Goal: Transaction & Acquisition: Book appointment/travel/reservation

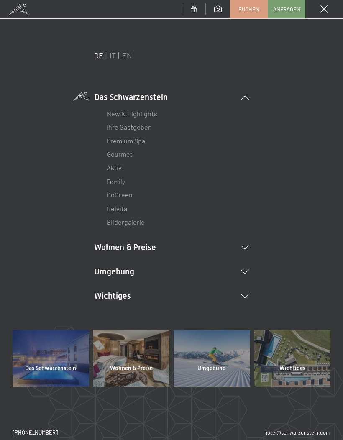
click at [172, 244] on li "Wohnen & Preise Inklusivleistungen Zimmer & Preise Liste Angebote Liste Familie…" at bounding box center [171, 247] width 155 height 12
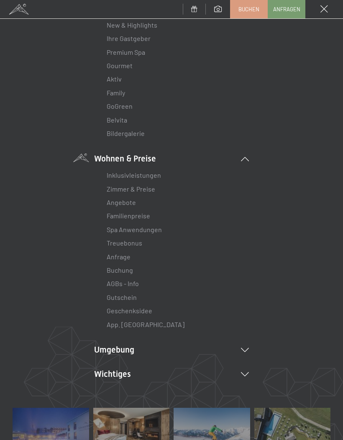
scroll to position [89, 0]
click at [151, 189] on link "Zimmer & Preise" at bounding box center [131, 188] width 48 height 8
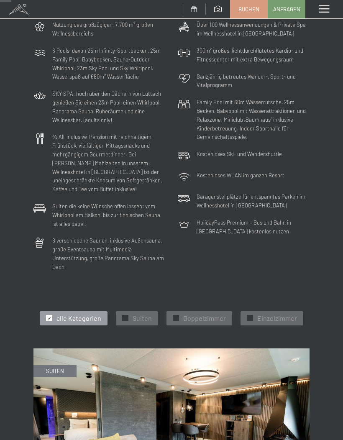
scroll to position [104, 0]
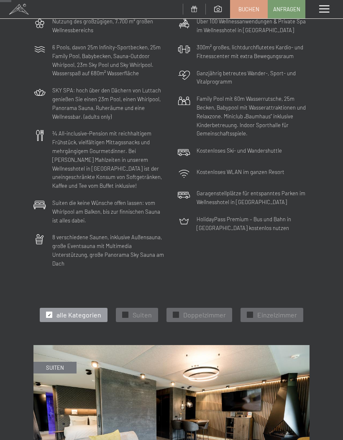
click at [129, 308] on div "✓ Suiten" at bounding box center [137, 315] width 42 height 14
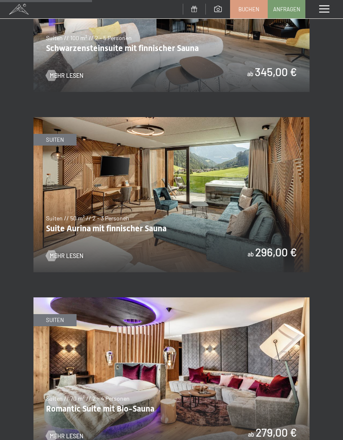
scroll to position [514, 0]
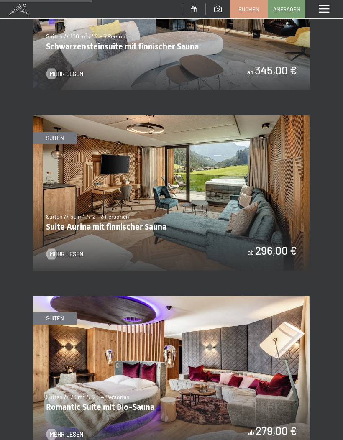
click at [270, 373] on img at bounding box center [171, 372] width 276 height 155
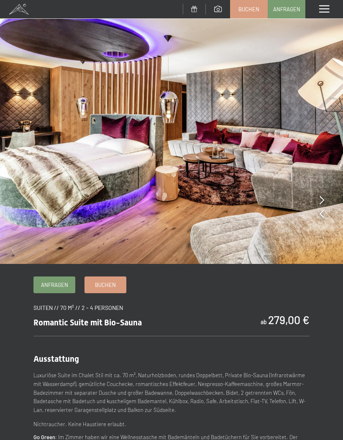
click at [322, 11] on span at bounding box center [324, 9] width 10 height 8
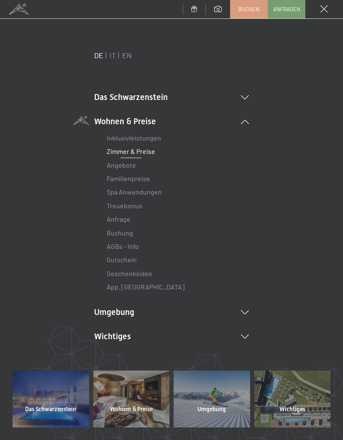
click at [147, 148] on link "Zimmer & Preise" at bounding box center [131, 151] width 48 height 8
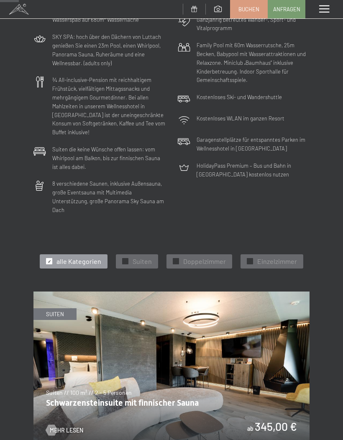
scroll to position [176, 0]
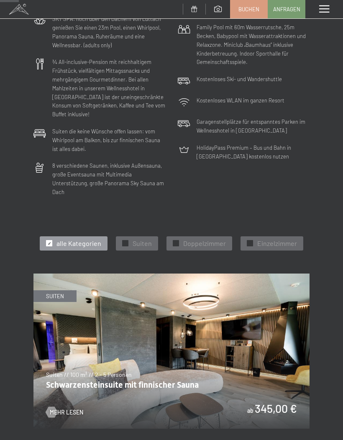
click at [123, 240] on div at bounding box center [125, 243] width 6 height 6
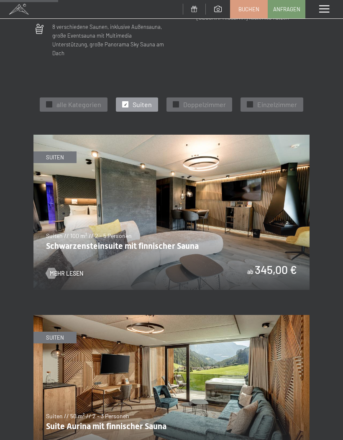
scroll to position [306, 0]
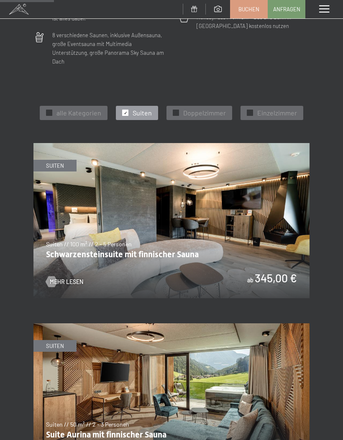
click at [242, 222] on img at bounding box center [171, 220] width 276 height 155
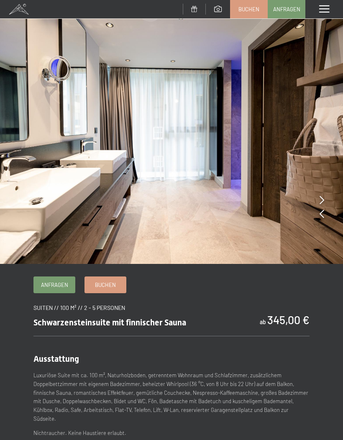
click at [321, 196] on icon at bounding box center [321, 200] width 5 height 8
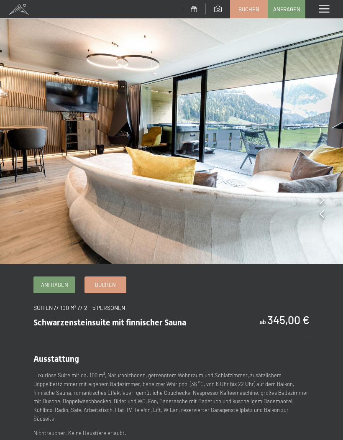
click at [317, 197] on img at bounding box center [171, 132] width 343 height 264
click at [318, 198] on img at bounding box center [171, 132] width 343 height 264
click at [320, 213] on icon at bounding box center [321, 213] width 5 height 8
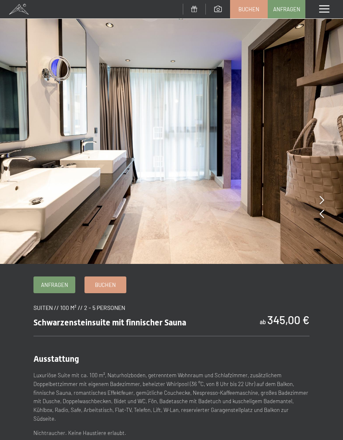
click at [317, 218] on img at bounding box center [171, 132] width 343 height 264
click at [318, 210] on img at bounding box center [171, 132] width 343 height 264
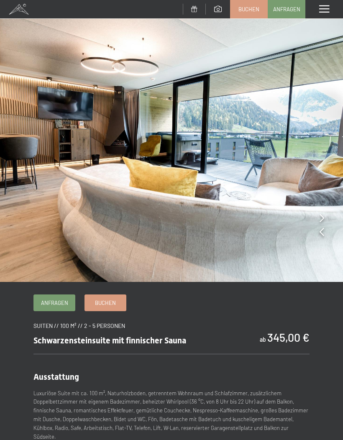
click at [319, 10] on span at bounding box center [324, 9] width 10 height 8
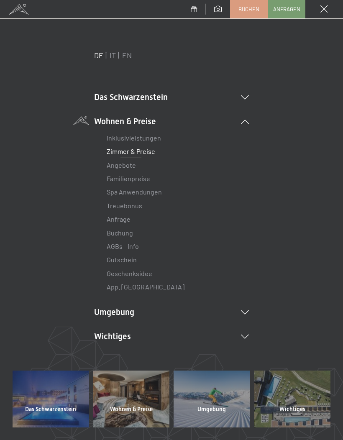
click at [137, 153] on link "Zimmer & Preise" at bounding box center [131, 151] width 48 height 8
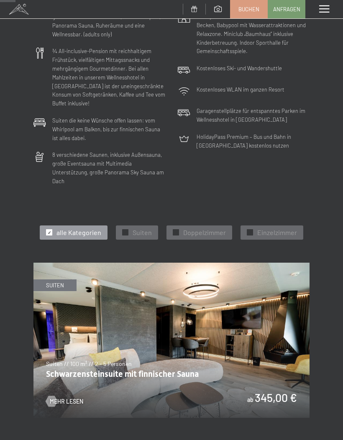
scroll to position [215, 0]
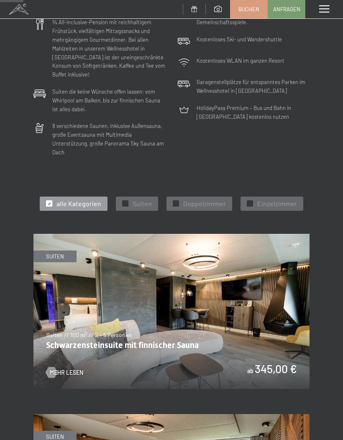
click at [122, 200] on div at bounding box center [125, 203] width 6 height 6
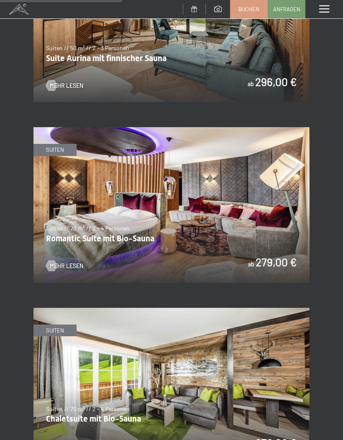
scroll to position [684, 0]
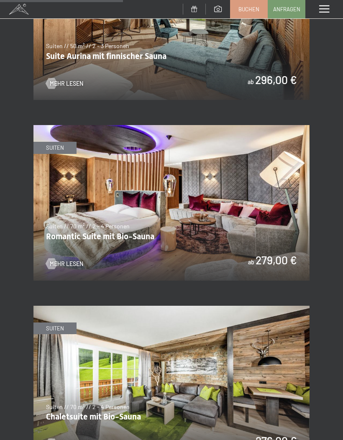
click at [212, 205] on img at bounding box center [171, 202] width 276 height 155
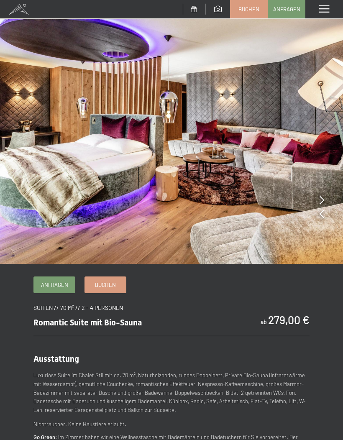
click at [320, 199] on icon at bounding box center [321, 200] width 5 height 8
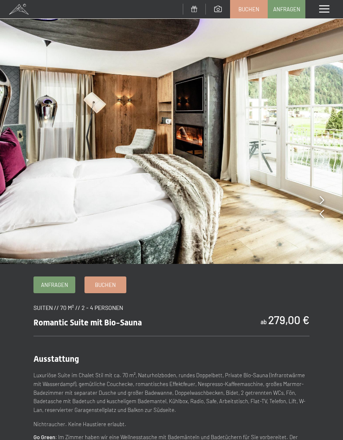
click at [321, 198] on icon at bounding box center [321, 200] width 5 height 8
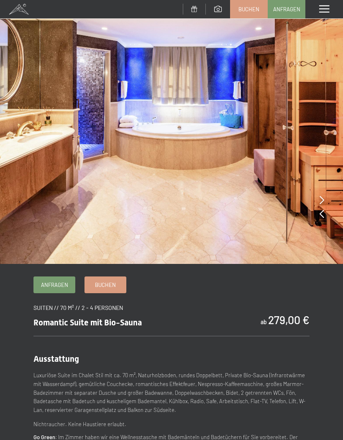
click at [323, 201] on icon at bounding box center [321, 200] width 5 height 8
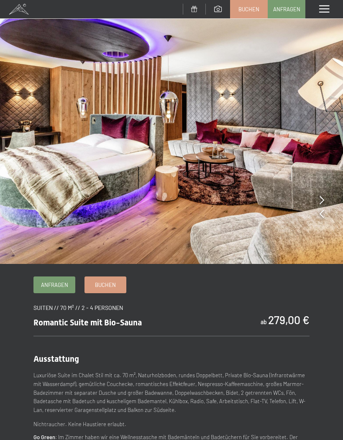
click at [326, 198] on img at bounding box center [171, 132] width 343 height 264
click at [315, 197] on img at bounding box center [171, 132] width 343 height 264
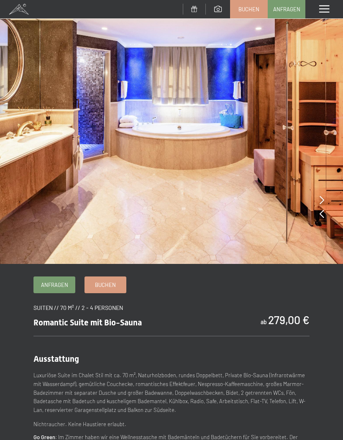
click at [318, 13] on div "Menü" at bounding box center [324, 9] width 38 height 18
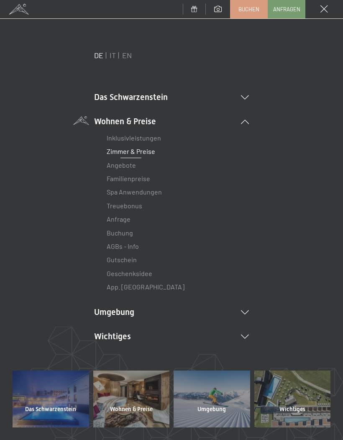
click at [143, 150] on link "Zimmer & Preise" at bounding box center [131, 151] width 48 height 8
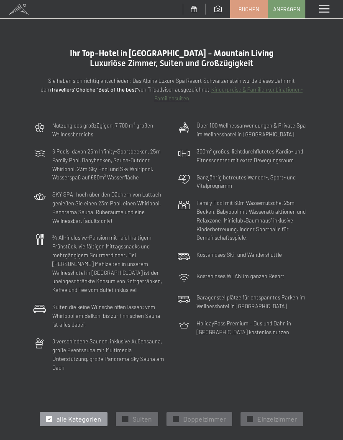
click at [140, 414] on span "Suiten" at bounding box center [141, 418] width 19 height 9
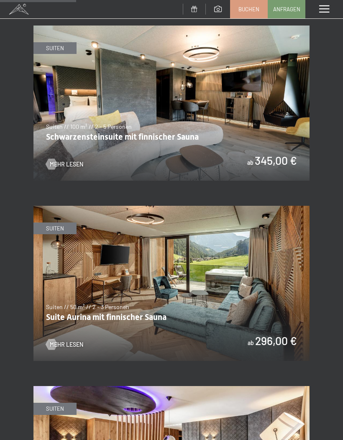
scroll to position [424, 0]
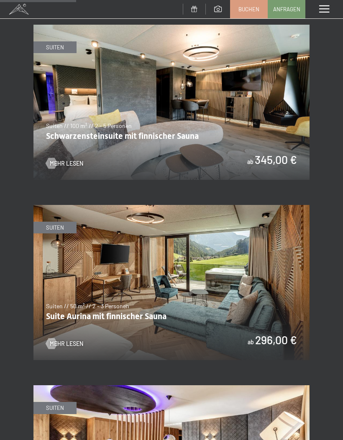
click at [270, 110] on img at bounding box center [171, 102] width 276 height 155
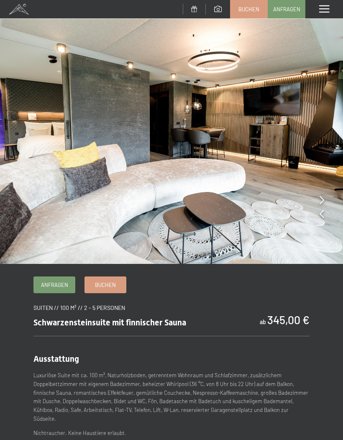
click at [322, 195] on div at bounding box center [321, 200] width 5 height 12
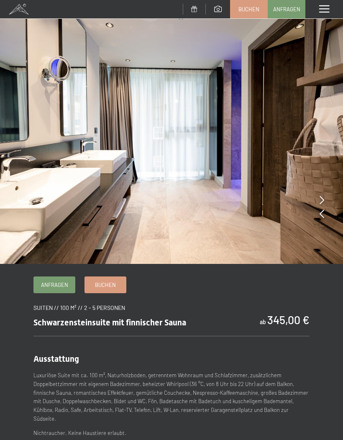
click at [318, 202] on img at bounding box center [171, 132] width 343 height 264
click at [318, 199] on img at bounding box center [171, 132] width 343 height 264
click at [325, 199] on img at bounding box center [171, 132] width 343 height 264
click at [318, 196] on img at bounding box center [171, 132] width 343 height 264
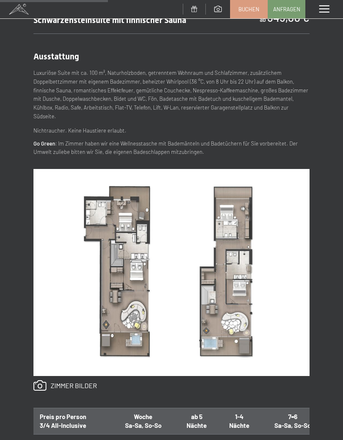
scroll to position [303, 0]
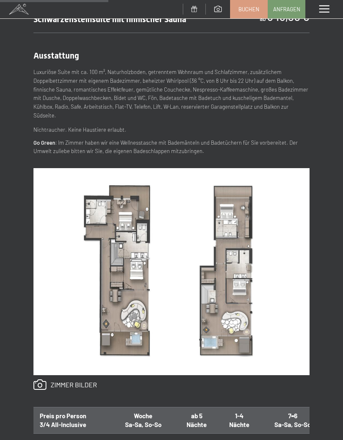
click at [342, 252] on div "Anfragen Buchen Suiten // 100 m² // 2 - 5 Personen Schwarzensteinsuite mit finn…" at bounding box center [171, 325] width 343 height 704
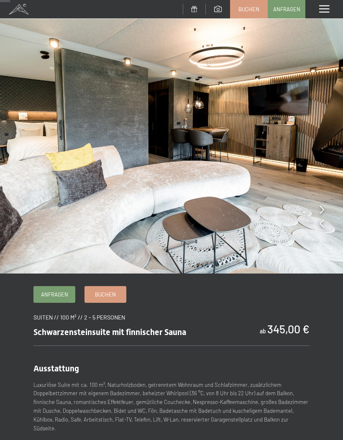
scroll to position [0, 0]
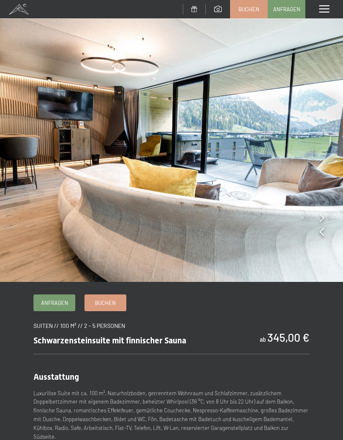
click at [319, 10] on span at bounding box center [324, 9] width 10 height 8
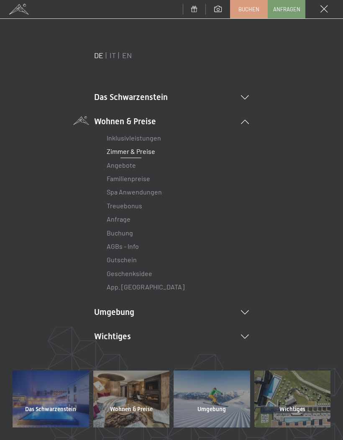
click at [148, 155] on link "Zimmer & Preise" at bounding box center [131, 151] width 48 height 8
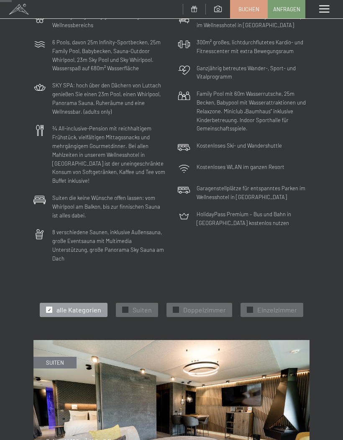
scroll to position [114, 0]
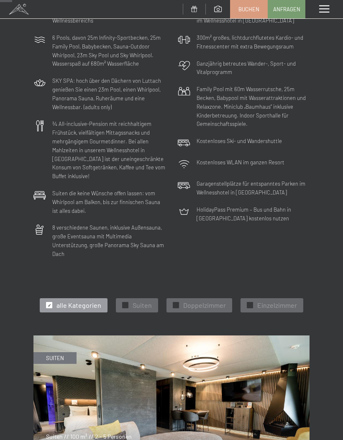
click at [122, 302] on div at bounding box center [125, 305] width 6 height 6
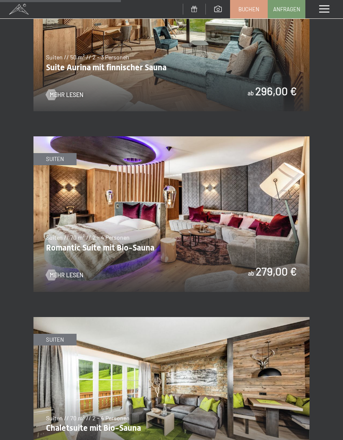
scroll to position [675, 0]
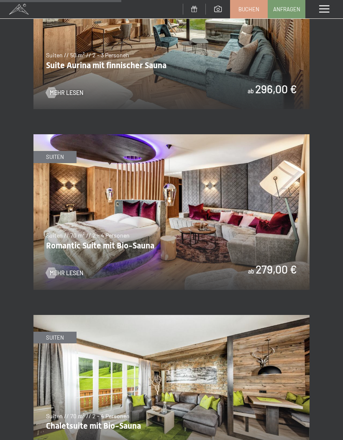
click at [269, 210] on img at bounding box center [171, 211] width 276 height 155
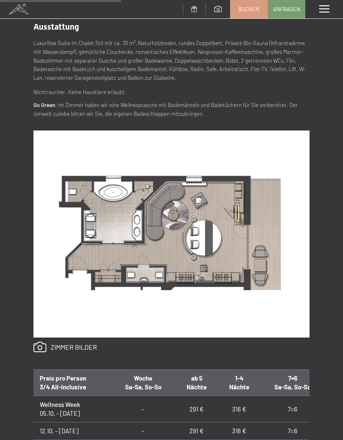
scroll to position [336, 0]
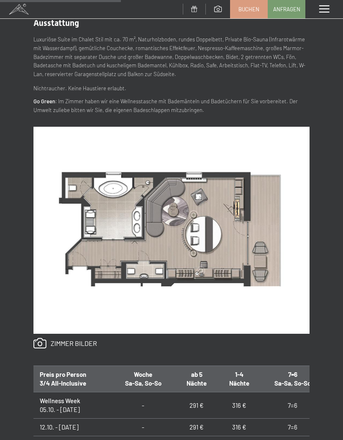
click at [292, 11] on span "Anfragen" at bounding box center [286, 9] width 27 height 8
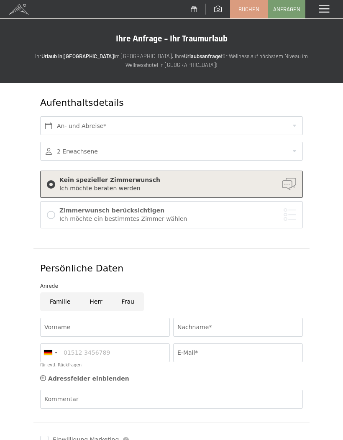
click at [246, 7] on span "Buchen" at bounding box center [248, 9] width 21 height 8
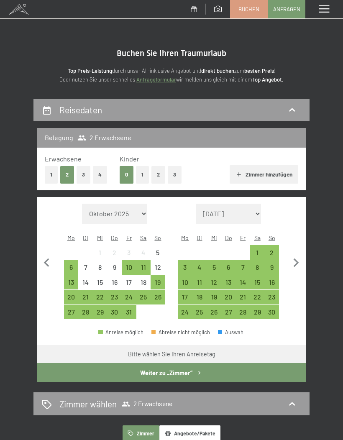
click at [274, 264] on div "9" at bounding box center [271, 270] width 13 height 13
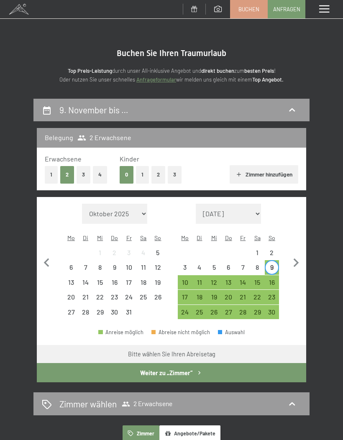
click at [270, 279] on div "16" at bounding box center [271, 285] width 13 height 13
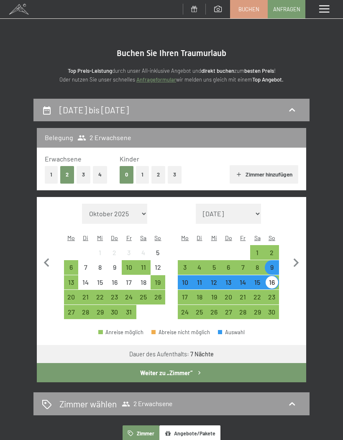
click at [183, 369] on button "Weiter zu „Zimmer“" at bounding box center [171, 372] width 269 height 19
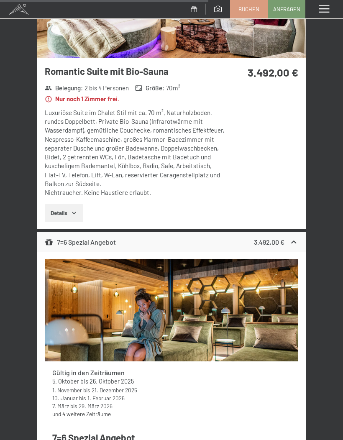
scroll to position [2149, 0]
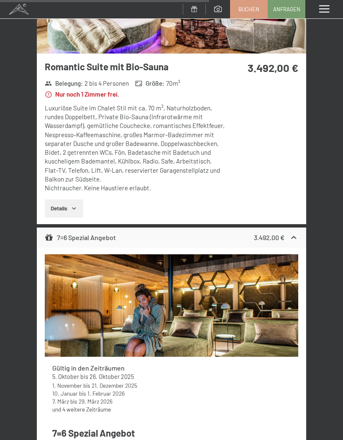
click at [287, 232] on div "3.492,00 €" at bounding box center [276, 237] width 44 height 10
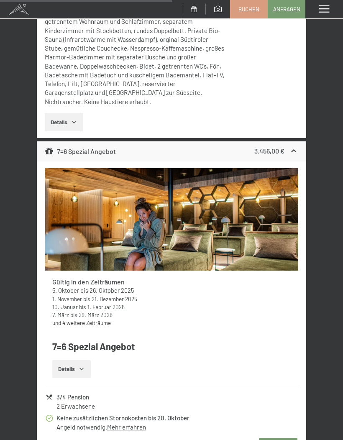
scroll to position [1576, 0]
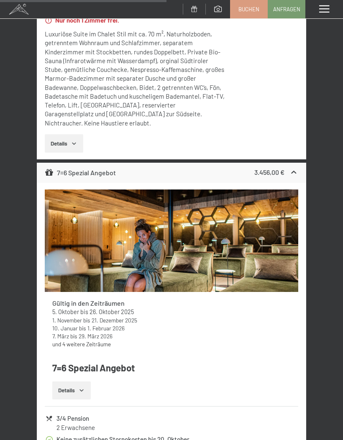
click at [295, 168] on icon at bounding box center [293, 172] width 9 height 9
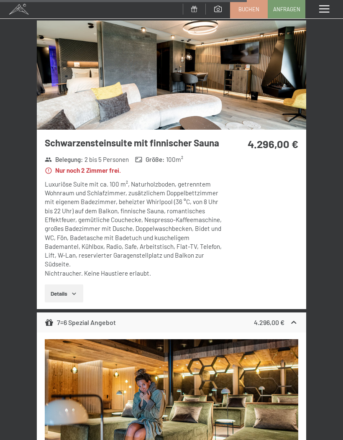
scroll to position [2096, 0]
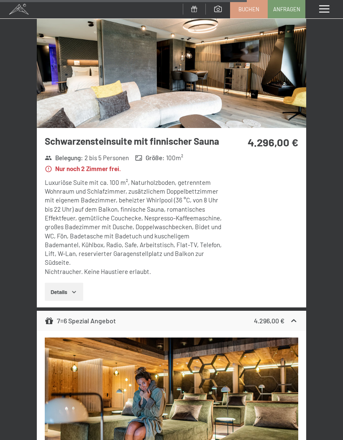
click at [288, 316] on div "4.296,00 €" at bounding box center [276, 321] width 44 height 10
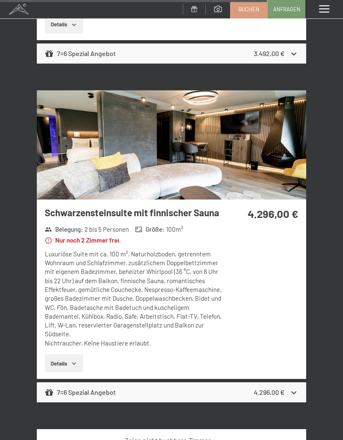
scroll to position [2025, 0]
